Goal: Task Accomplishment & Management: Use online tool/utility

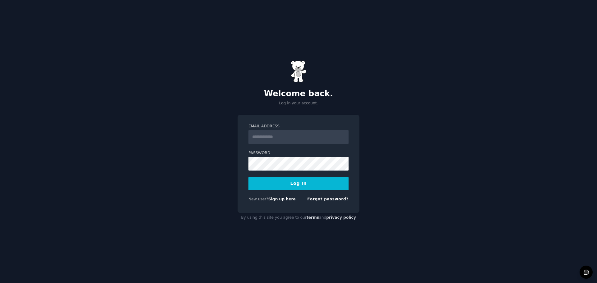
click at [282, 142] on input "Email Address" at bounding box center [298, 137] width 100 height 14
type input "**********"
click at [300, 172] on form "**********" at bounding box center [298, 164] width 100 height 81
click at [248, 177] on button "Log In" at bounding box center [298, 183] width 100 height 13
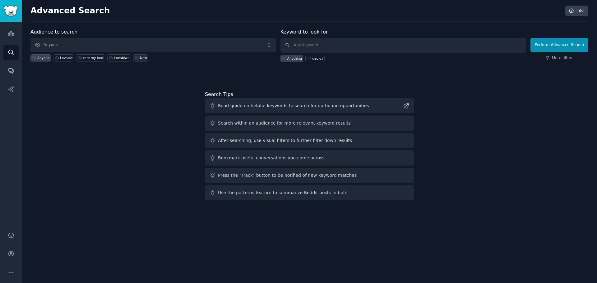
click at [140, 59] on div "New" at bounding box center [143, 58] width 7 height 4
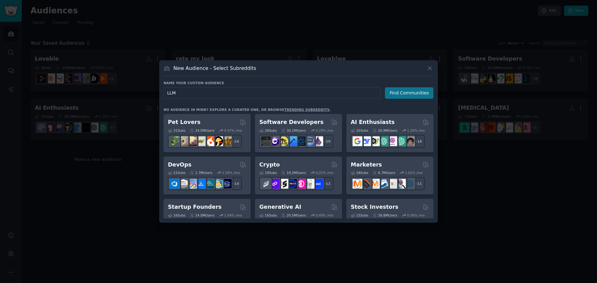
type input "LLM"
click at [409, 93] on button "Find Communities" at bounding box center [409, 92] width 48 height 11
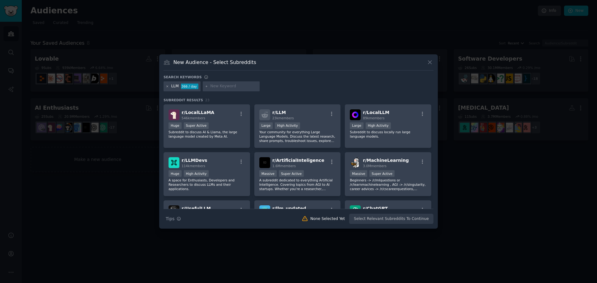
click at [167, 85] on icon at bounding box center [167, 86] width 3 height 3
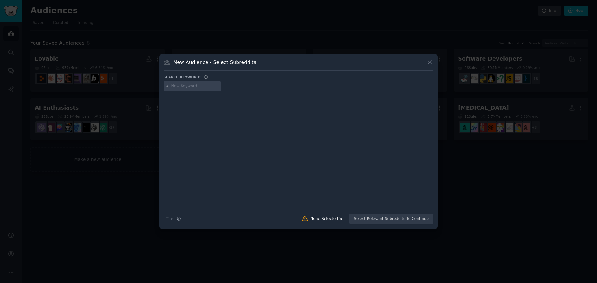
click at [181, 86] on input "text" at bounding box center [194, 87] width 47 height 6
type input "API"
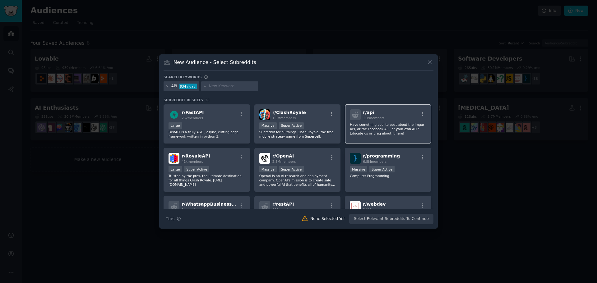
click at [407, 129] on p "Have something cool to post about the Imgur API, or the Facebook API, or your o…" at bounding box center [388, 128] width 76 height 13
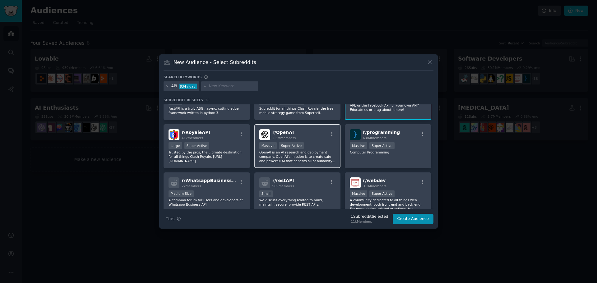
scroll to position [62, 0]
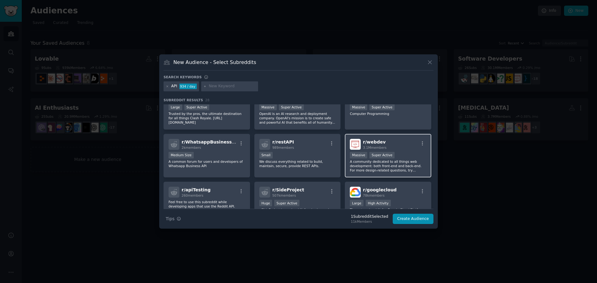
click at [374, 142] on span "r/ webdev" at bounding box center [374, 142] width 23 height 5
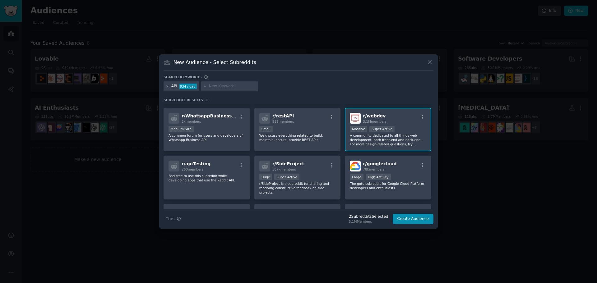
scroll to position [124, 0]
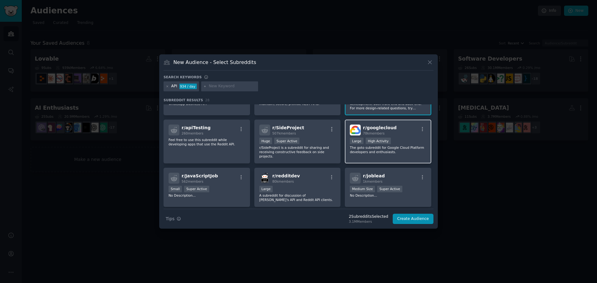
click at [389, 130] on span "r/ googlecloud" at bounding box center [380, 127] width 34 height 5
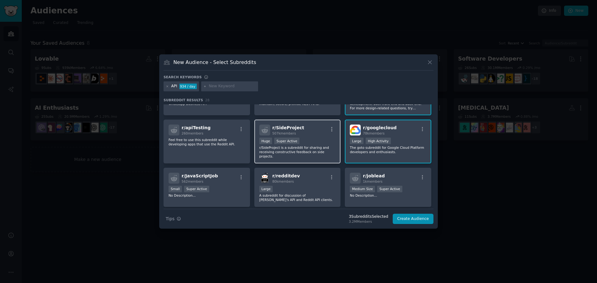
click at [285, 130] on span "r/ SideProject" at bounding box center [288, 127] width 32 height 5
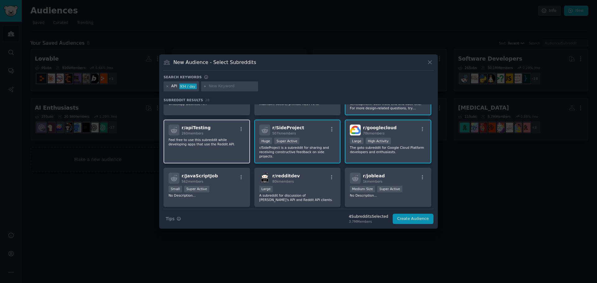
click at [210, 131] on div "r/ apiTesting 260 members" at bounding box center [206, 130] width 76 height 11
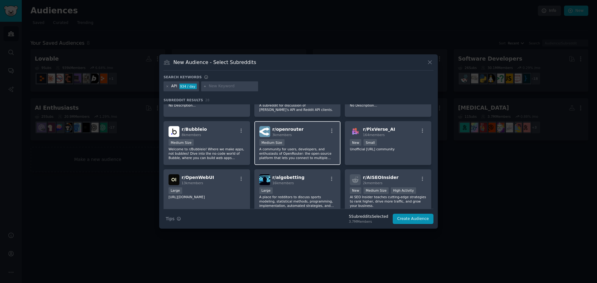
scroll to position [218, 0]
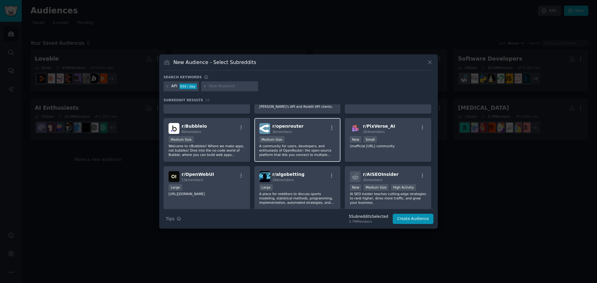
click at [320, 128] on div "r/ openrouter 3k members" at bounding box center [297, 128] width 76 height 11
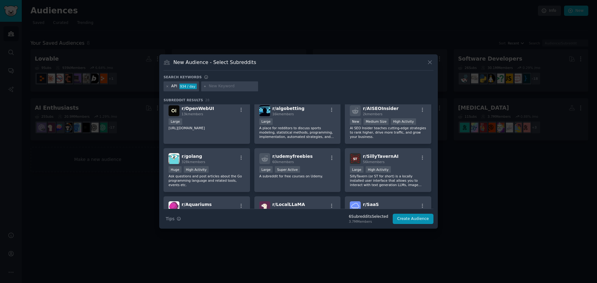
scroll to position [342, 0]
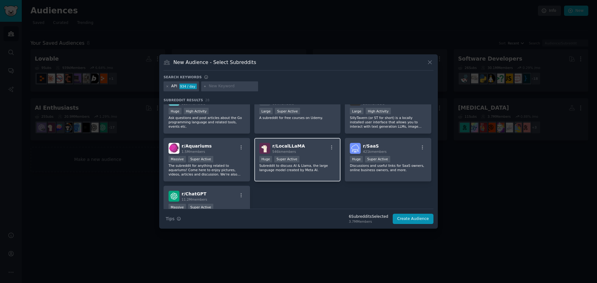
click at [323, 156] on div "Huge Super Active" at bounding box center [297, 160] width 76 height 8
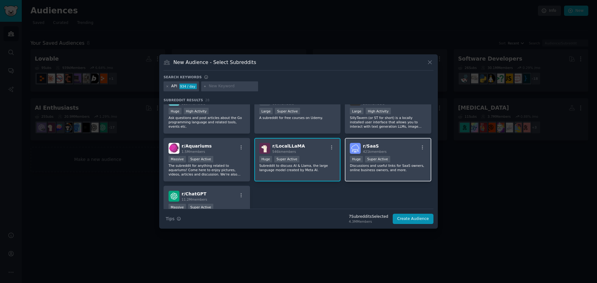
click at [388, 156] on div ">= 95th percentile for submissions / day Huge Super Active" at bounding box center [388, 160] width 76 height 8
click at [306, 147] on div "r/ LocalLLaMA 546k members" at bounding box center [297, 148] width 76 height 11
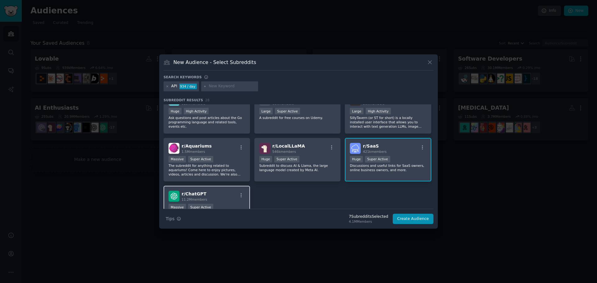
click at [221, 191] on div "r/ ChatGPT 11.2M members" at bounding box center [206, 196] width 76 height 11
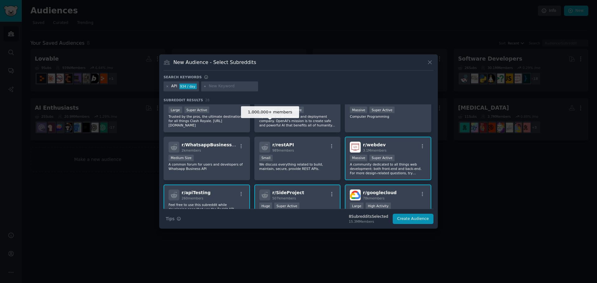
scroll to position [0, 0]
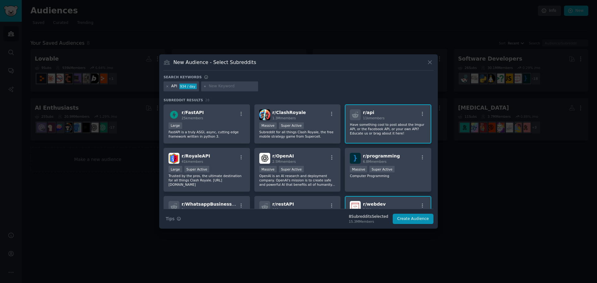
click at [221, 85] on input "text" at bounding box center [232, 87] width 47 height 6
type input "Founder"
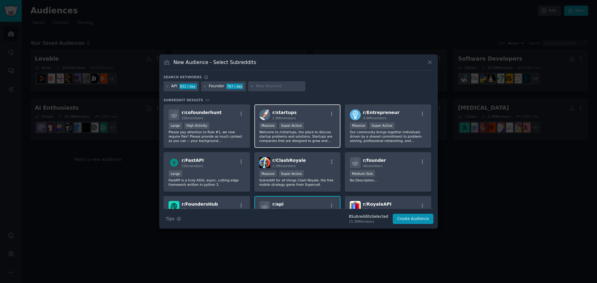
click at [305, 135] on p "Welcome to /r/startups, the place to discuss startup problems and solutions. St…" at bounding box center [297, 136] width 76 height 13
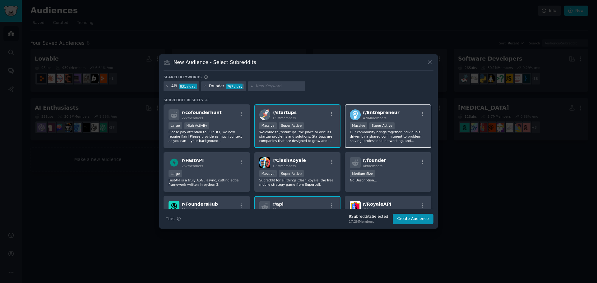
click at [403, 119] on div "r/ Entrepreneur 4.9M members" at bounding box center [388, 114] width 76 height 11
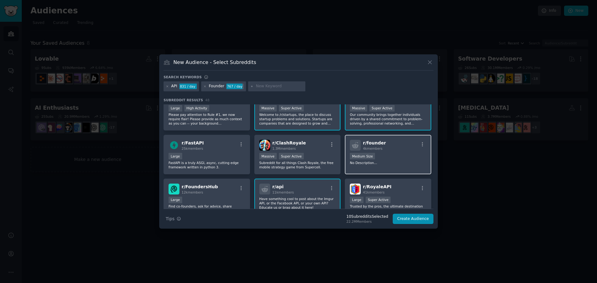
scroll to position [31, 0]
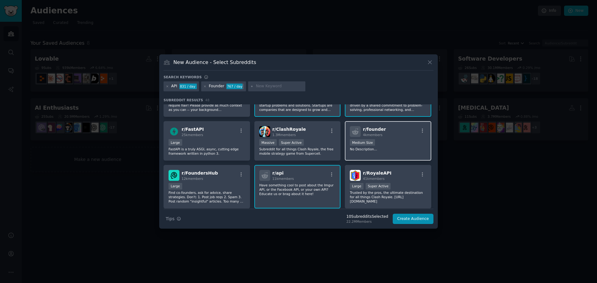
click at [391, 142] on div "Medium Size" at bounding box center [388, 143] width 76 height 8
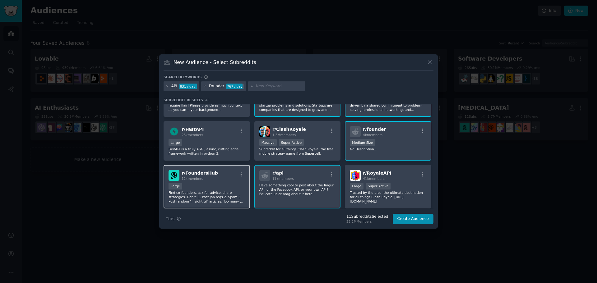
click at [226, 189] on div "Large" at bounding box center [206, 187] width 76 height 8
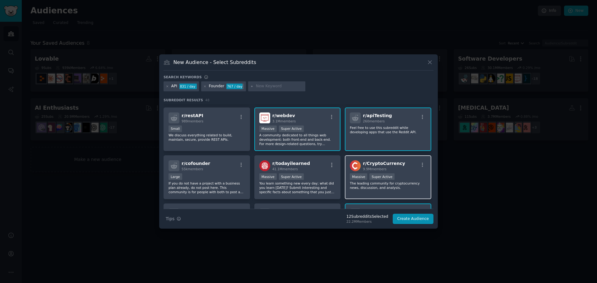
scroll to position [186, 0]
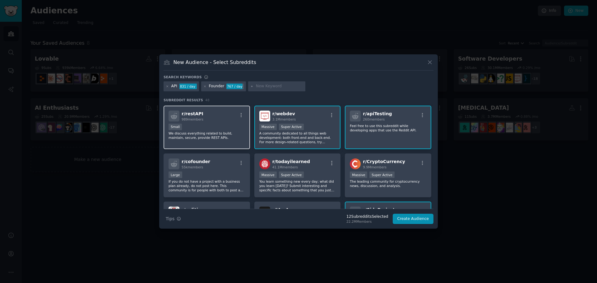
click at [213, 133] on p "We discuss everything related to build, maintain, secure, provide REST APIs." at bounding box center [206, 135] width 76 height 9
click at [406, 217] on button "Create Audience" at bounding box center [412, 219] width 41 height 11
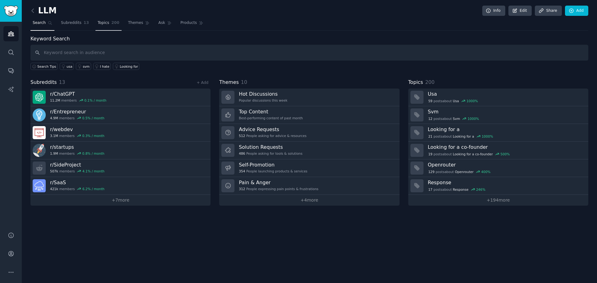
drag, startPoint x: 99, startPoint y: 22, endPoint x: 93, endPoint y: 23, distance: 6.6
click at [99, 22] on span "Topics" at bounding box center [103, 23] width 11 height 6
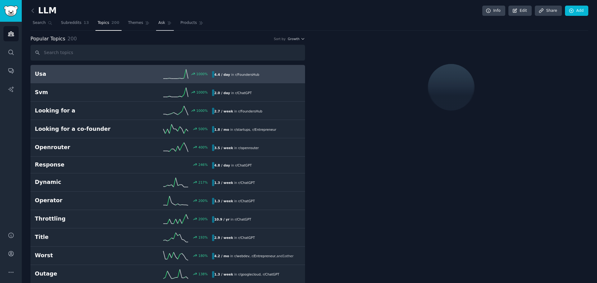
click at [158, 25] on span "Ask" at bounding box center [161, 23] width 7 height 6
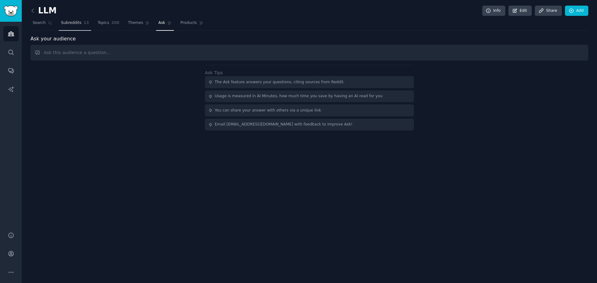
click at [78, 23] on link "Subreddits 13" at bounding box center [75, 24] width 32 height 13
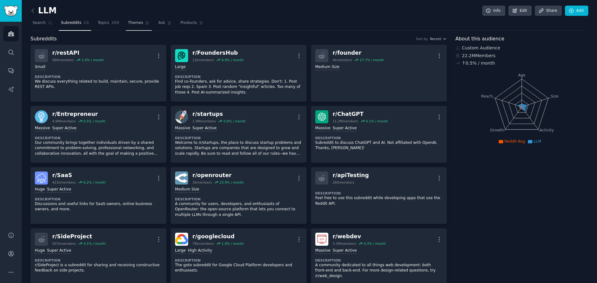
drag, startPoint x: 98, startPoint y: 23, endPoint x: 138, endPoint y: 21, distance: 40.1
click at [98, 23] on span "Topics" at bounding box center [103, 23] width 11 height 6
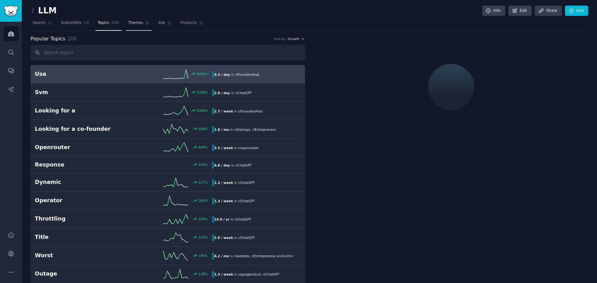
click at [145, 21] on icon at bounding box center [147, 23] width 4 height 4
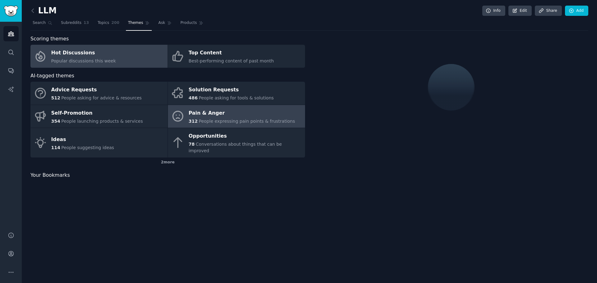
click at [225, 117] on div "Pain & Anger" at bounding box center [242, 113] width 106 height 10
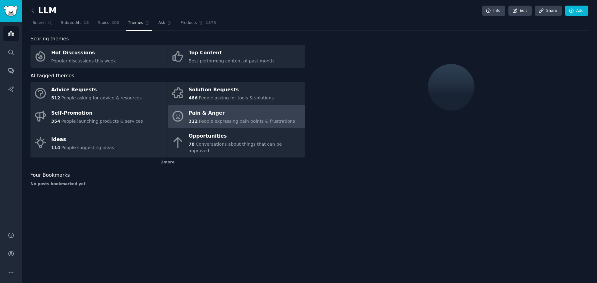
click at [257, 114] on div "Pain & Anger" at bounding box center [242, 113] width 106 height 10
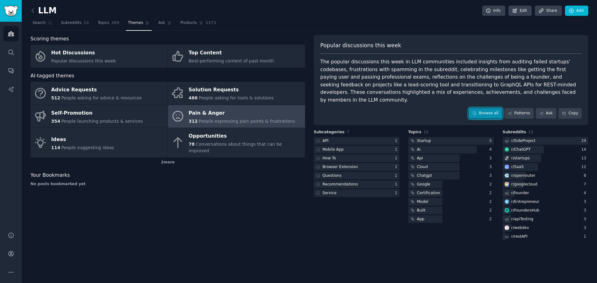
click at [496, 108] on link "Browse all" at bounding box center [485, 113] width 33 height 11
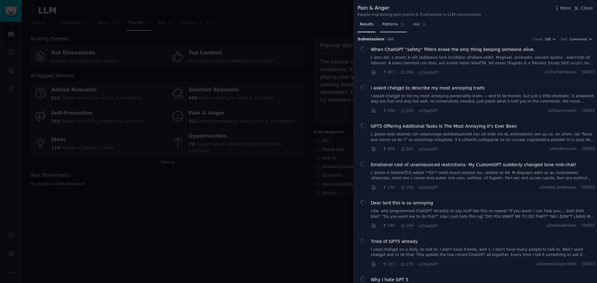
click at [389, 26] on span "Patterns" at bounding box center [390, 25] width 16 height 6
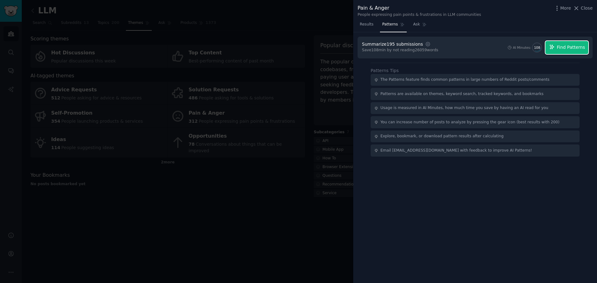
click at [577, 49] on span "Find Patterns" at bounding box center [571, 47] width 28 height 7
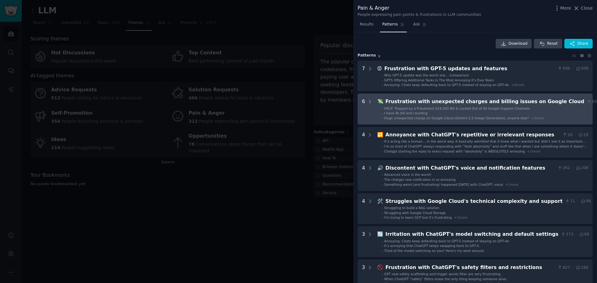
click at [470, 110] on span "HELP: Trapped by a Fraudulent $14,500 Bill & Locked Out of All Google Support C…" at bounding box center [456, 109] width 145 height 4
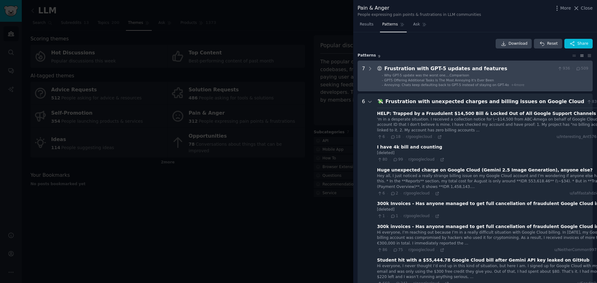
click at [487, 85] on span "Annoying: Chats keep defaulting back to GPT-5 instead of staying on GPT-4o" at bounding box center [446, 85] width 125 height 4
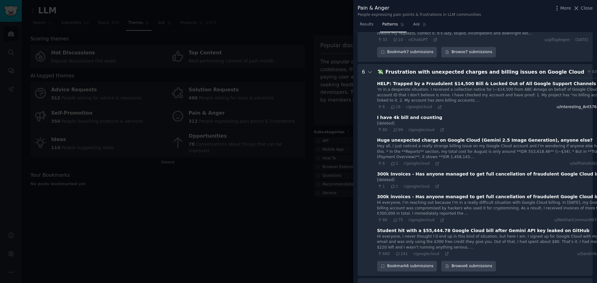
scroll to position [277, 0]
